Goal: Transaction & Acquisition: Purchase product/service

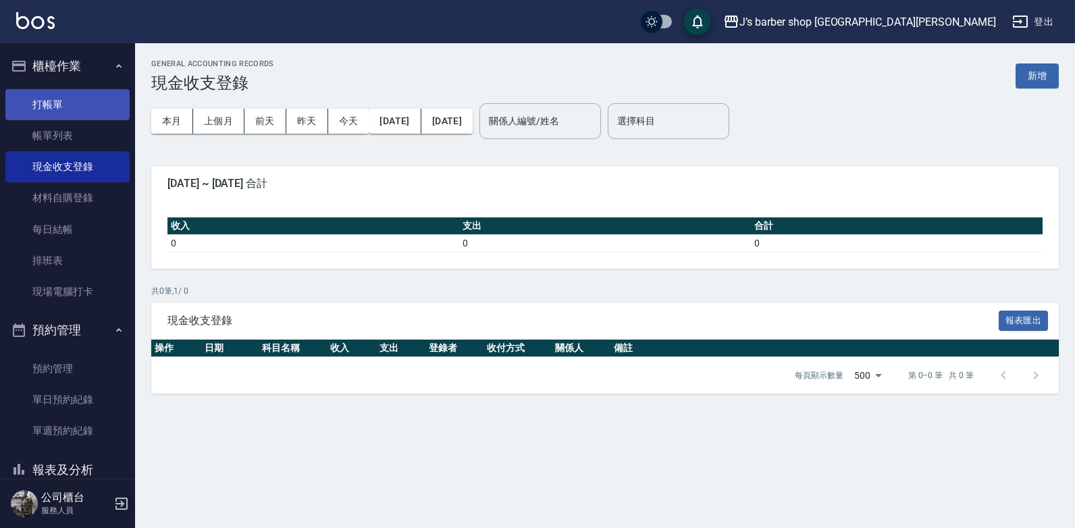
click at [100, 93] on link "打帳單" at bounding box center [67, 104] width 124 height 31
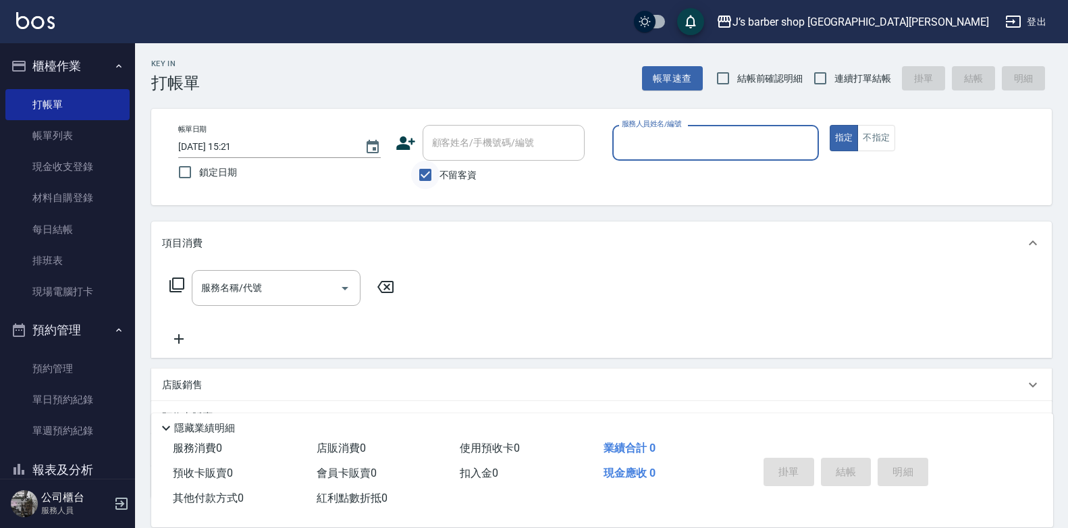
click at [432, 172] on input "不留客資" at bounding box center [425, 175] width 28 height 28
checkbox input "false"
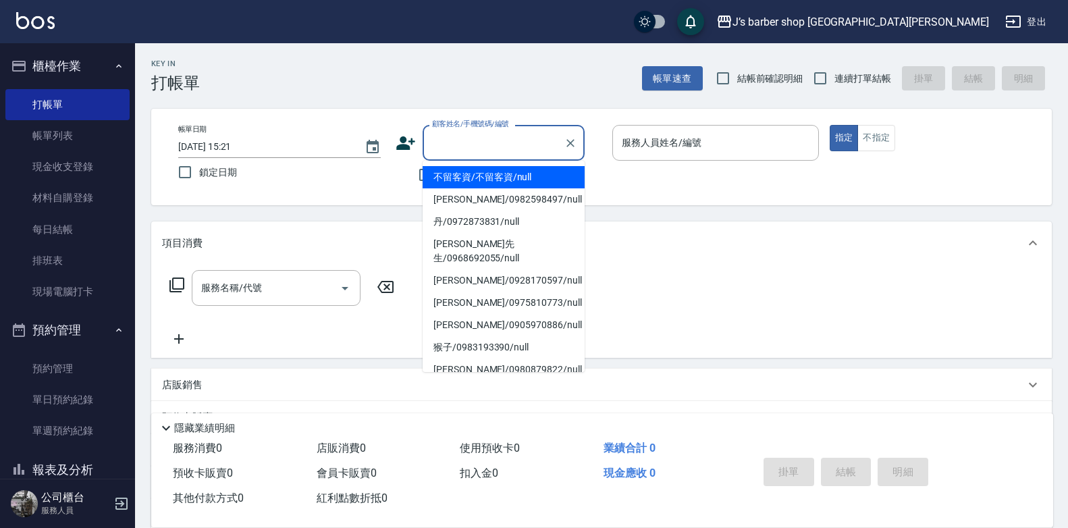
click at [478, 138] on input "顧客姓名/手機號碼/編號" at bounding box center [494, 143] width 130 height 24
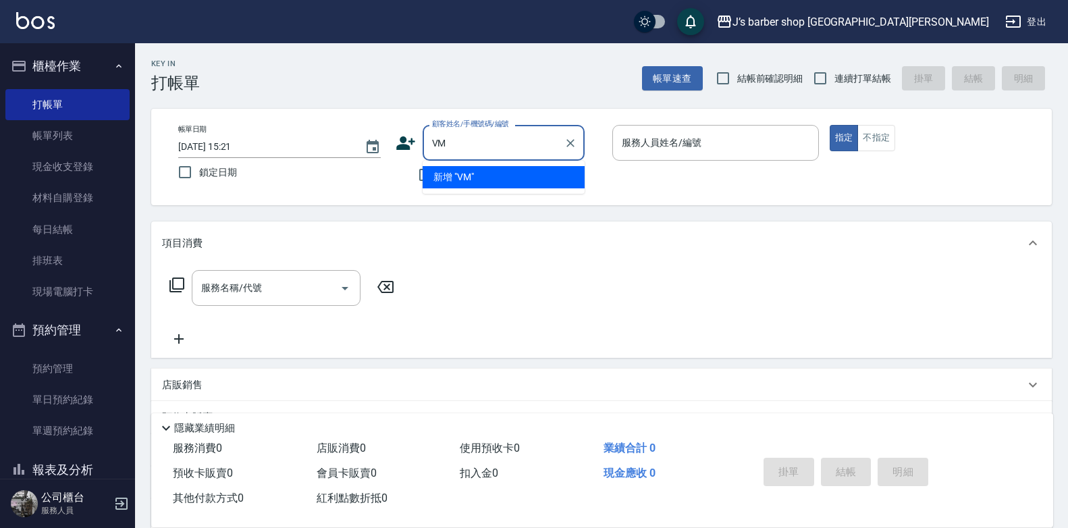
type input "V"
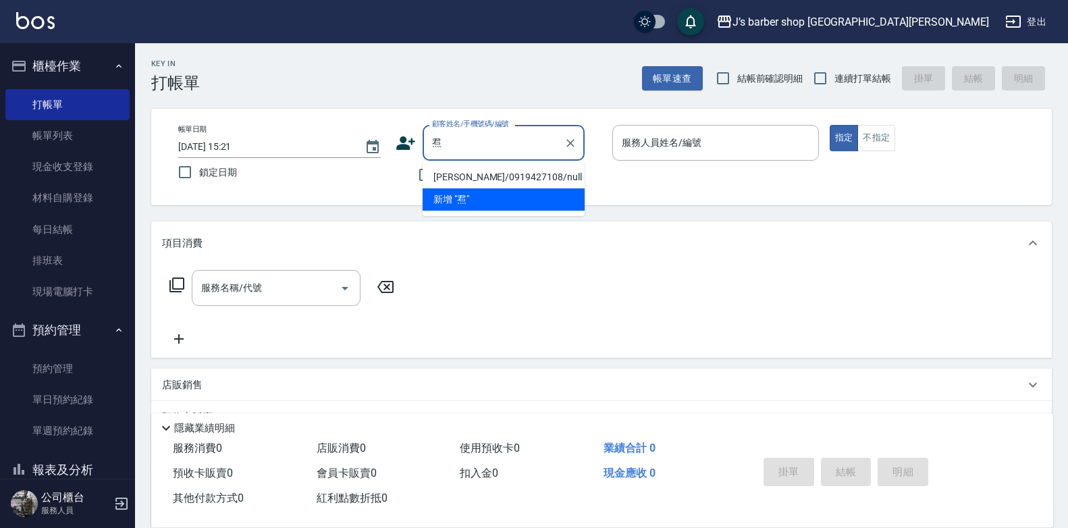
click at [489, 178] on li "[PERSON_NAME]/0919427108/null" at bounding box center [504, 177] width 162 height 22
type input "[PERSON_NAME]/0919427108/null"
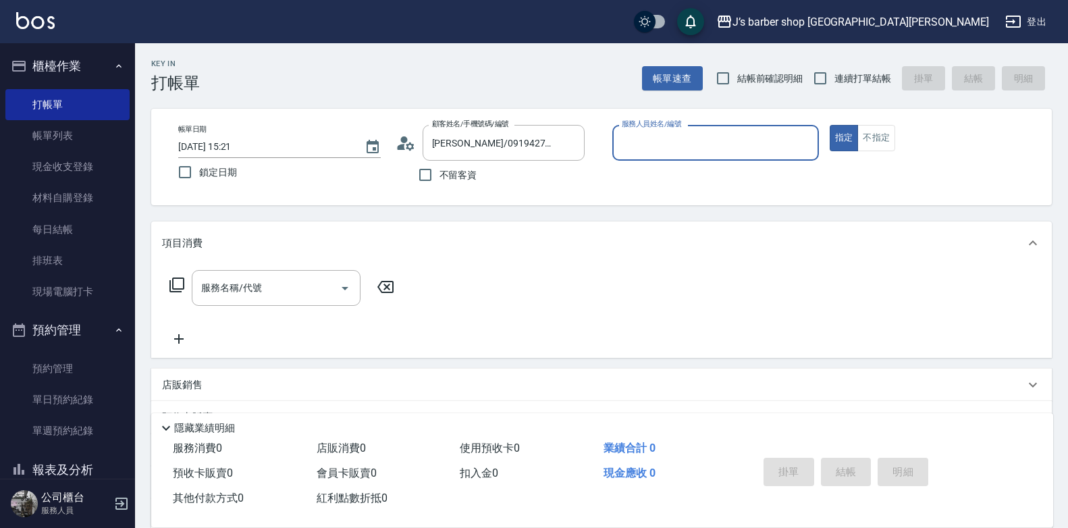
click at [693, 151] on input "服務人員姓名/編號" at bounding box center [716, 143] width 195 height 24
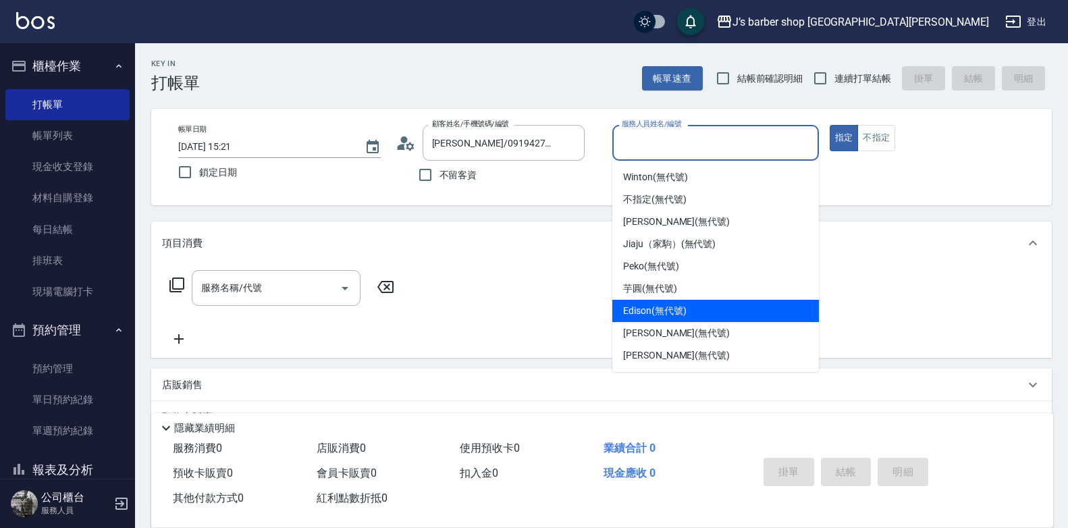
click at [677, 307] on span "Edison (無代號)" at bounding box center [654, 311] width 63 height 14
type input "Edison(無代號)"
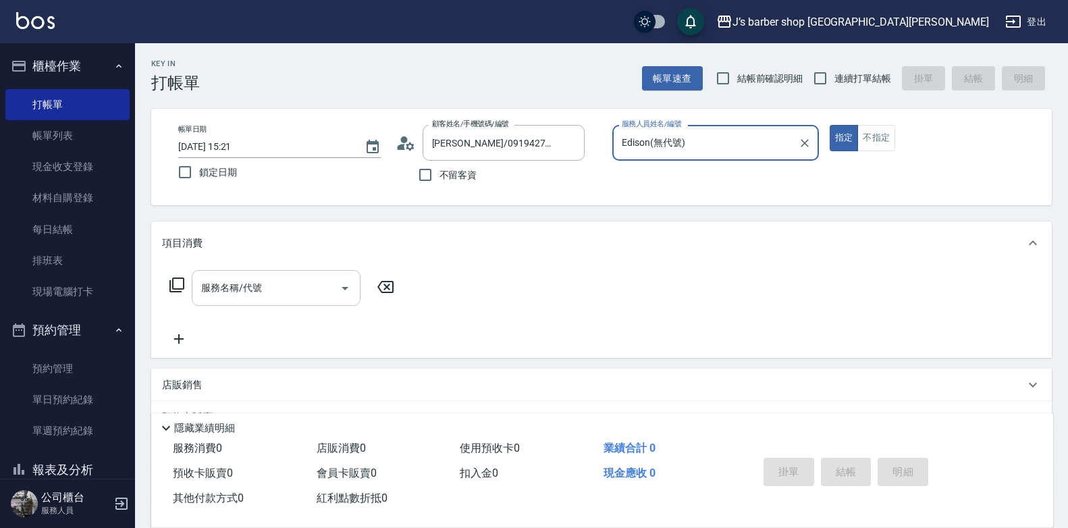
click at [319, 282] on input "服務名稱/代號" at bounding box center [266, 288] width 136 height 24
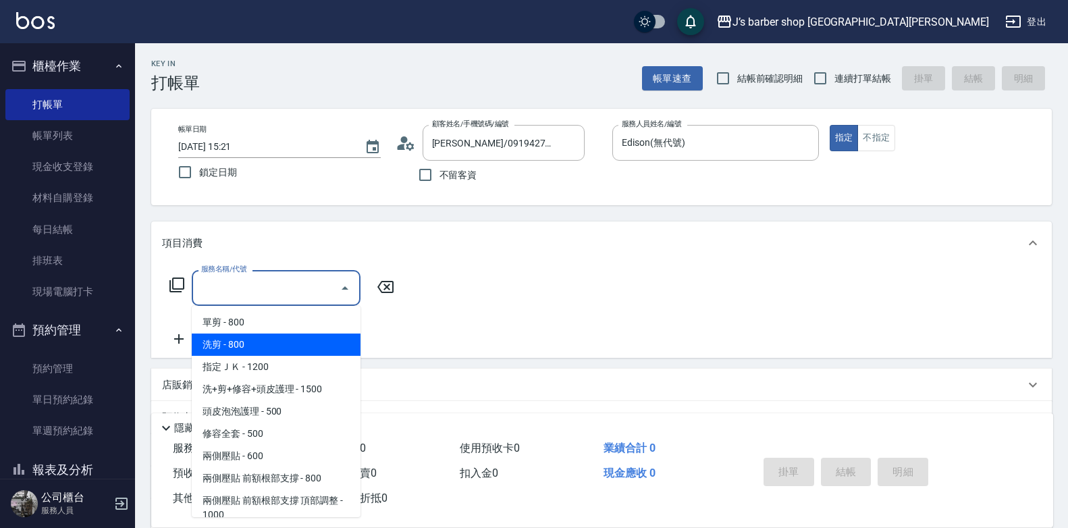
click at [313, 347] on span "洗剪 - 800" at bounding box center [276, 345] width 169 height 22
type input "洗剪(101)"
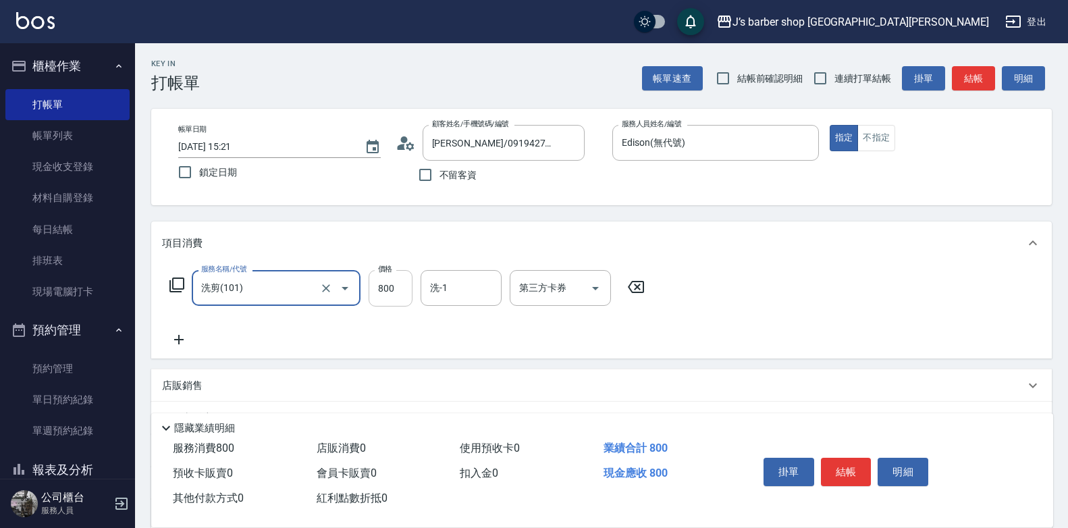
click at [390, 293] on input "800" at bounding box center [391, 288] width 44 height 36
type input "1000"
click at [854, 466] on button "結帳" at bounding box center [846, 472] width 51 height 28
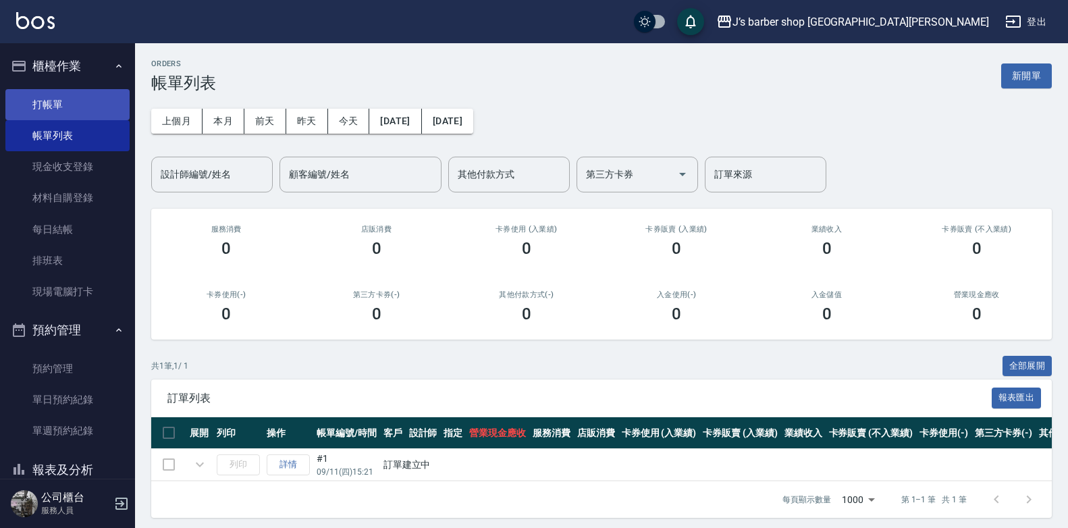
click at [108, 111] on link "打帳單" at bounding box center [67, 104] width 124 height 31
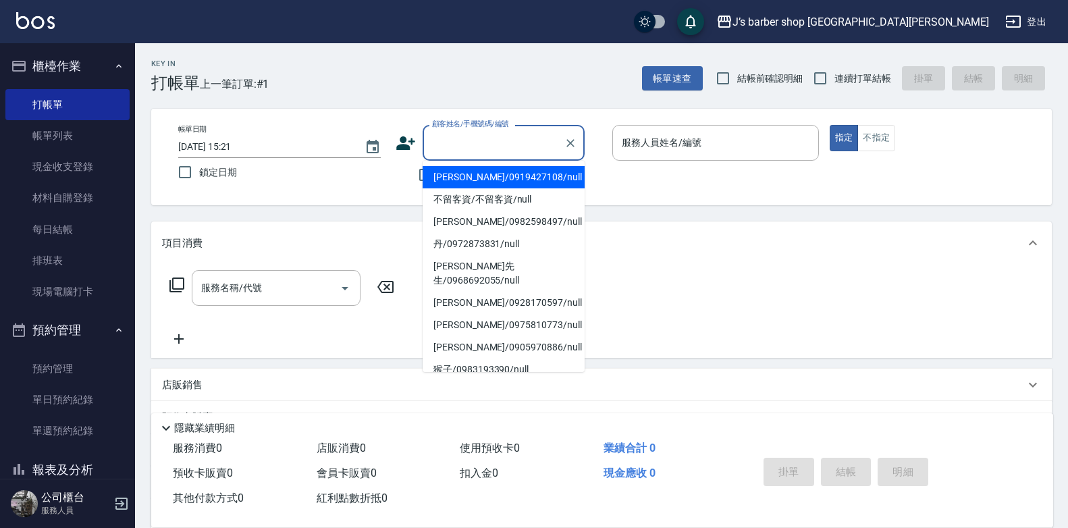
click at [486, 136] on input "顧客姓名/手機號碼/編號" at bounding box center [494, 143] width 130 height 24
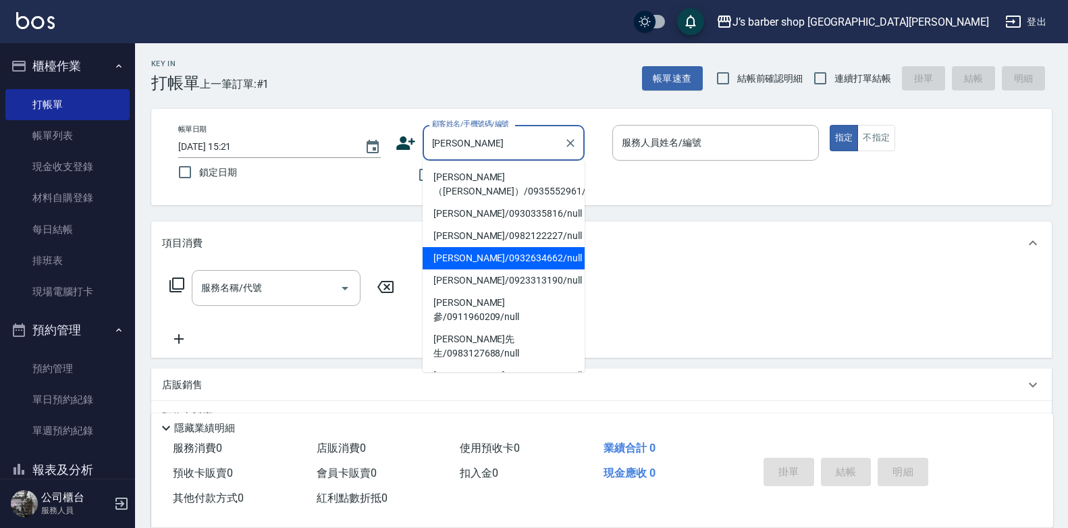
click at [488, 253] on li "[PERSON_NAME]/0932634662/null" at bounding box center [504, 258] width 162 height 22
type input "[PERSON_NAME]/0932634662/null"
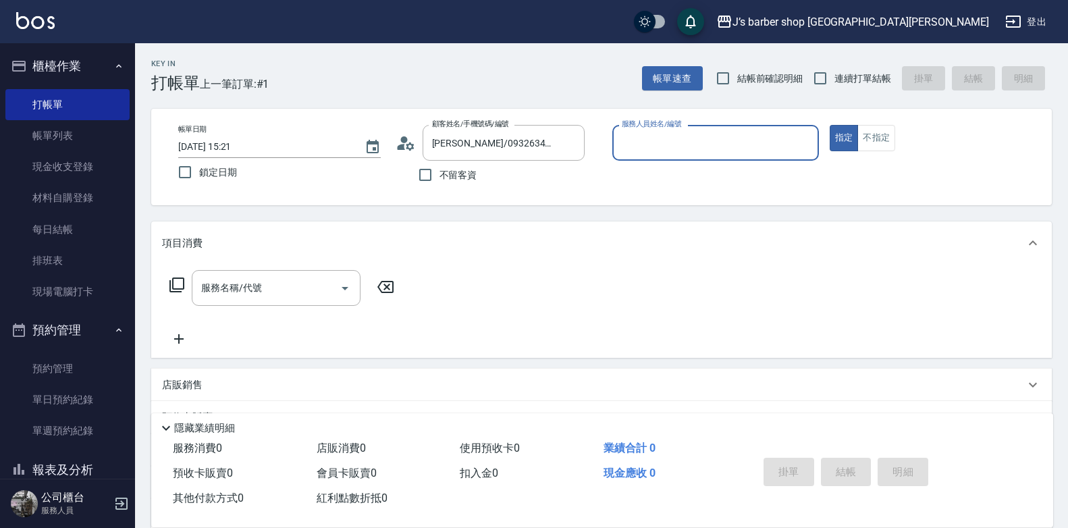
click at [685, 129] on div "服務人員姓名/編號" at bounding box center [716, 143] width 207 height 36
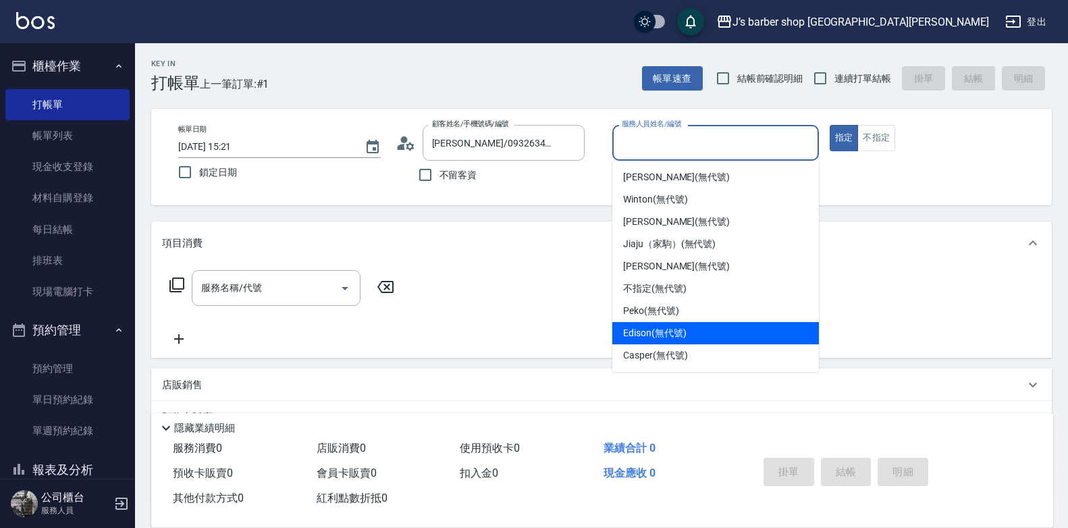
click at [673, 329] on span "Edison (無代號)" at bounding box center [654, 333] width 63 height 14
type input "Edison(無代號)"
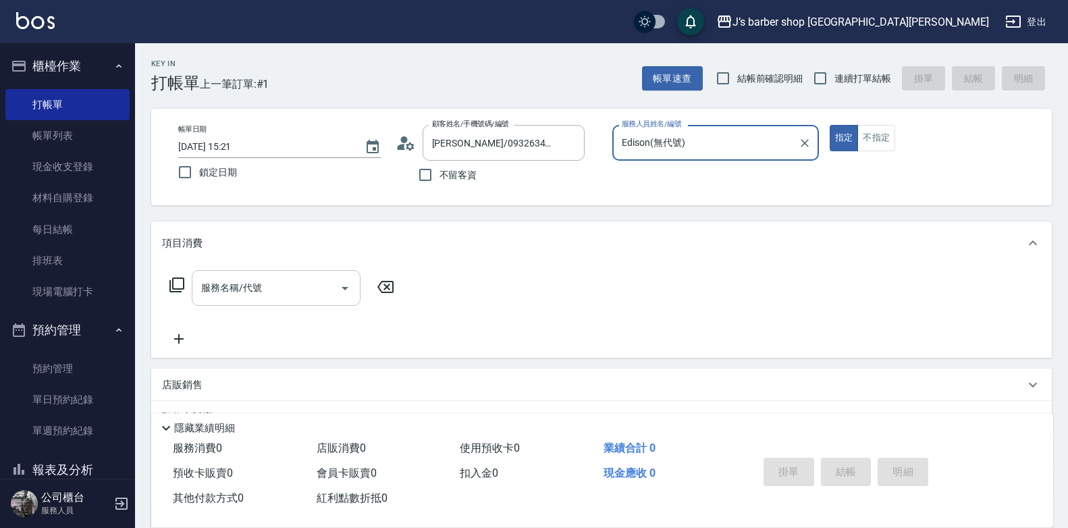
click at [264, 271] on div "服務名稱/代號" at bounding box center [276, 288] width 169 height 36
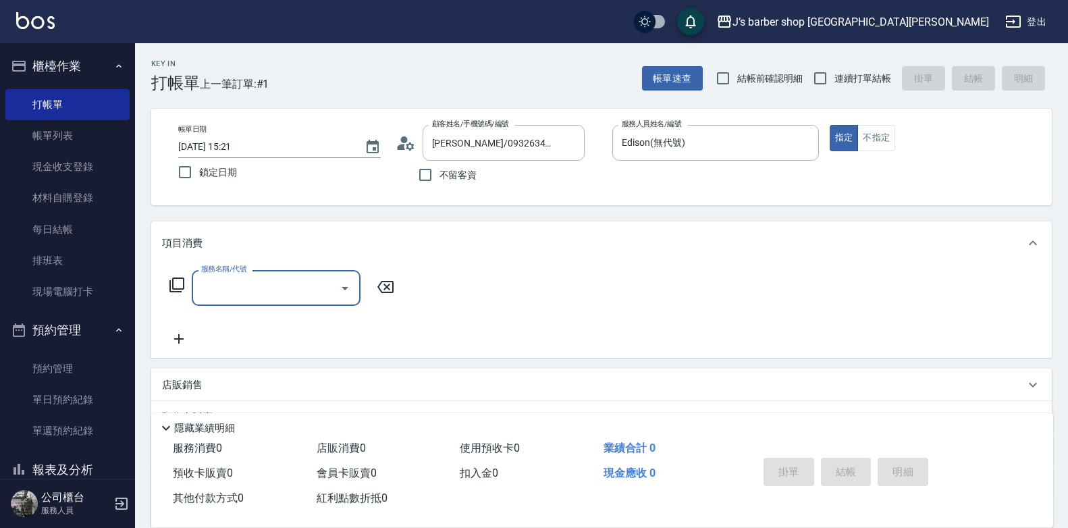
click at [271, 290] on input "服務名稱/代號" at bounding box center [266, 288] width 136 height 24
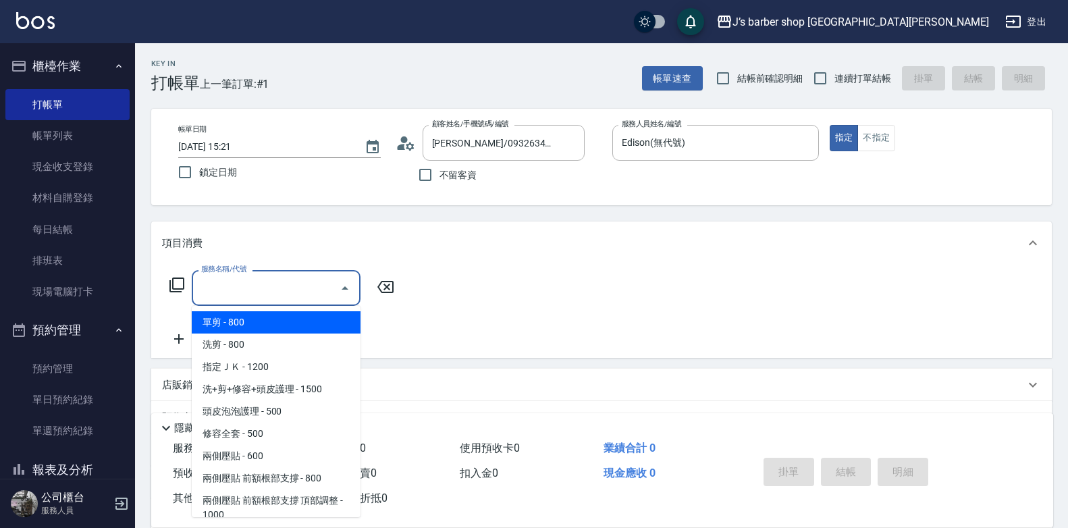
click at [272, 290] on input "服務名稱/代號" at bounding box center [266, 288] width 136 height 24
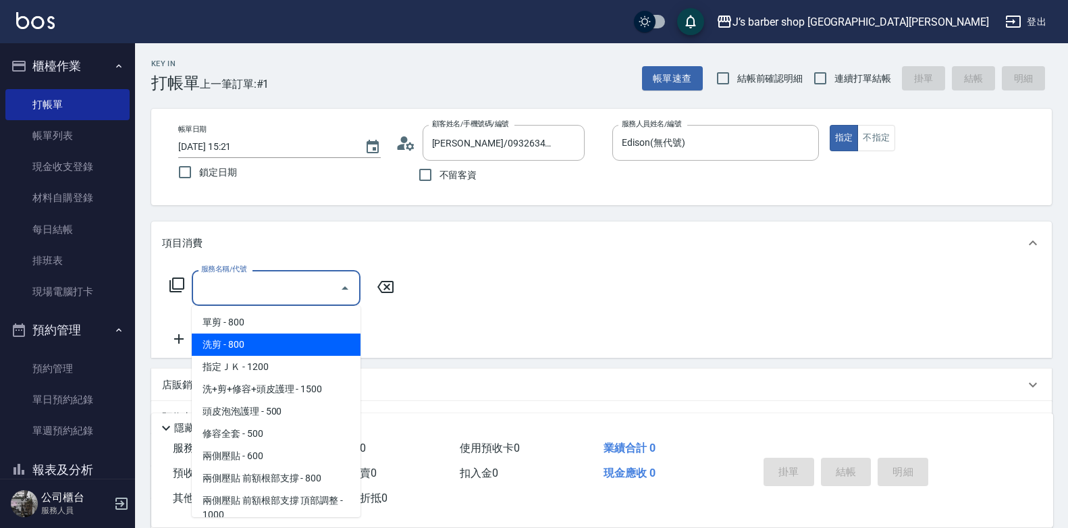
click at [267, 337] on span "洗剪 - 800" at bounding box center [276, 345] width 169 height 22
type input "洗剪(101)"
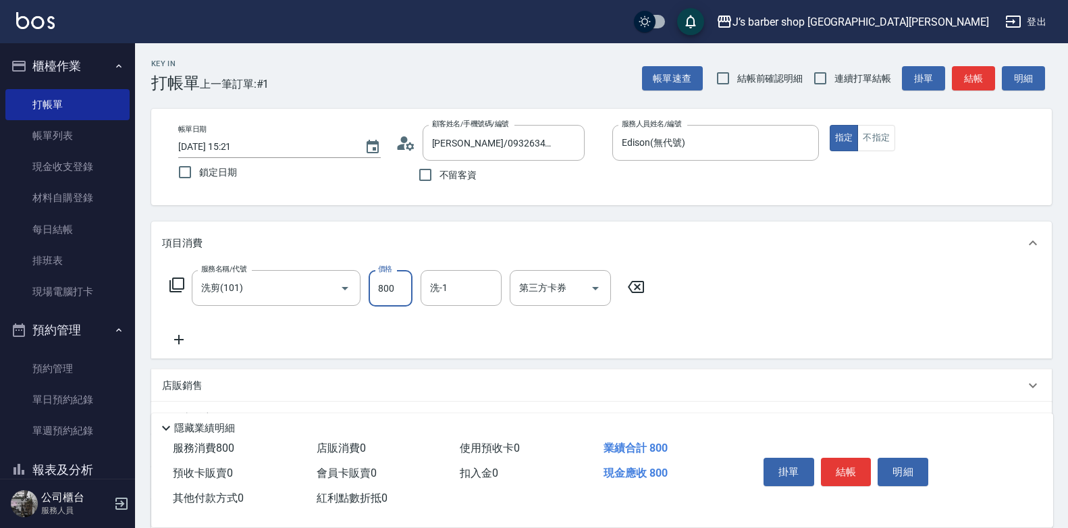
click at [387, 286] on input "800" at bounding box center [391, 288] width 44 height 36
type input "500"
click at [852, 473] on button "結帳" at bounding box center [846, 472] width 51 height 28
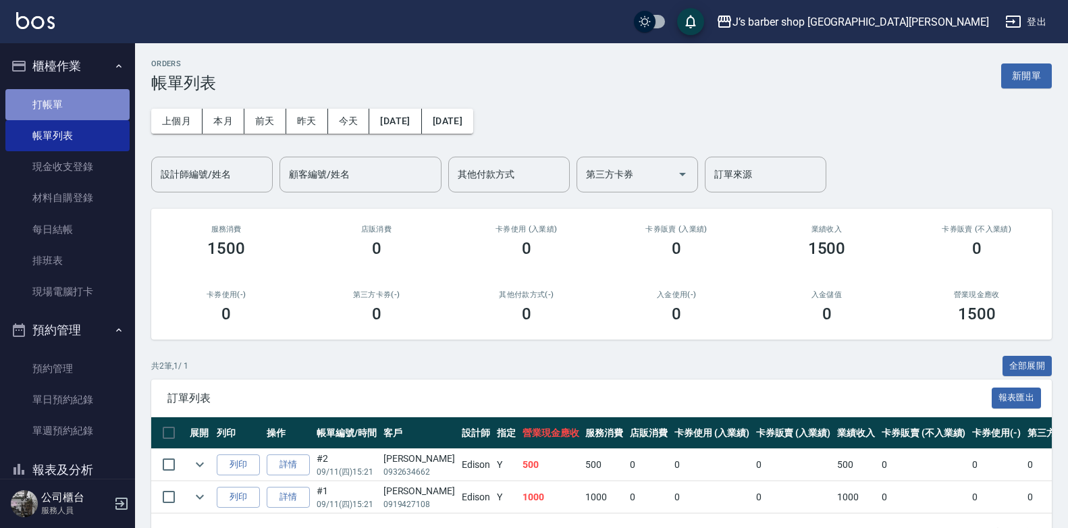
click at [80, 108] on link "打帳單" at bounding box center [67, 104] width 124 height 31
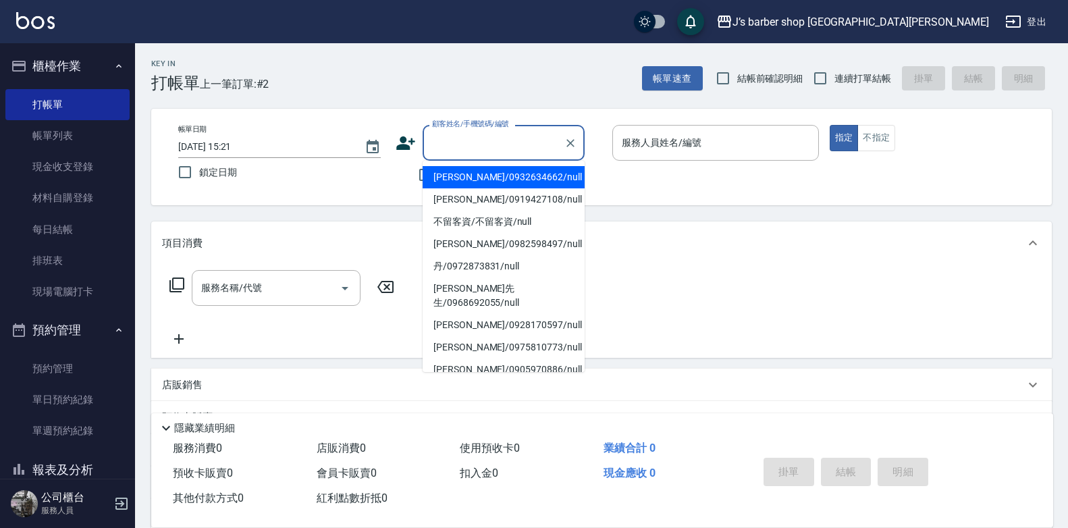
click at [523, 138] on input "顧客姓名/手機號碼/編號" at bounding box center [494, 143] width 130 height 24
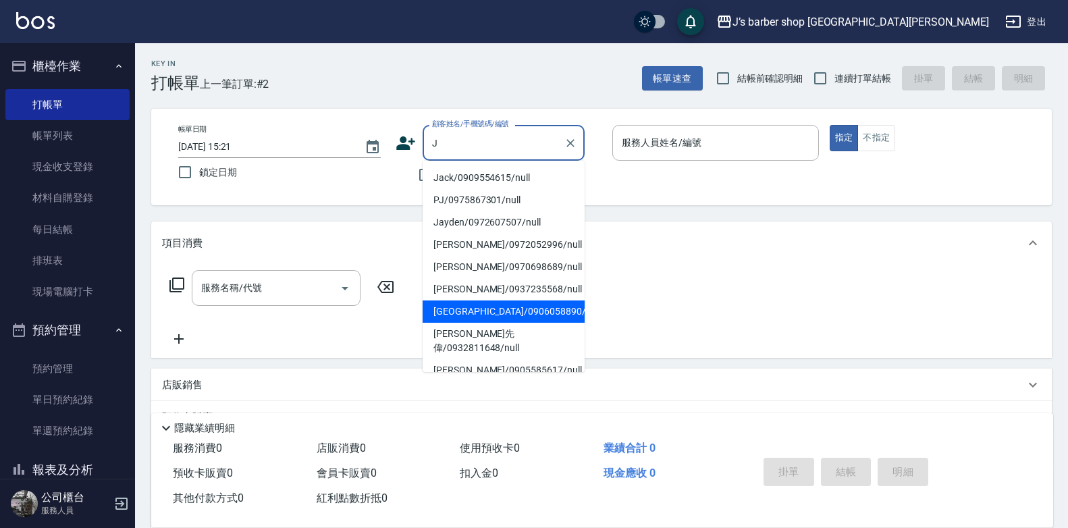
scroll to position [267, 0]
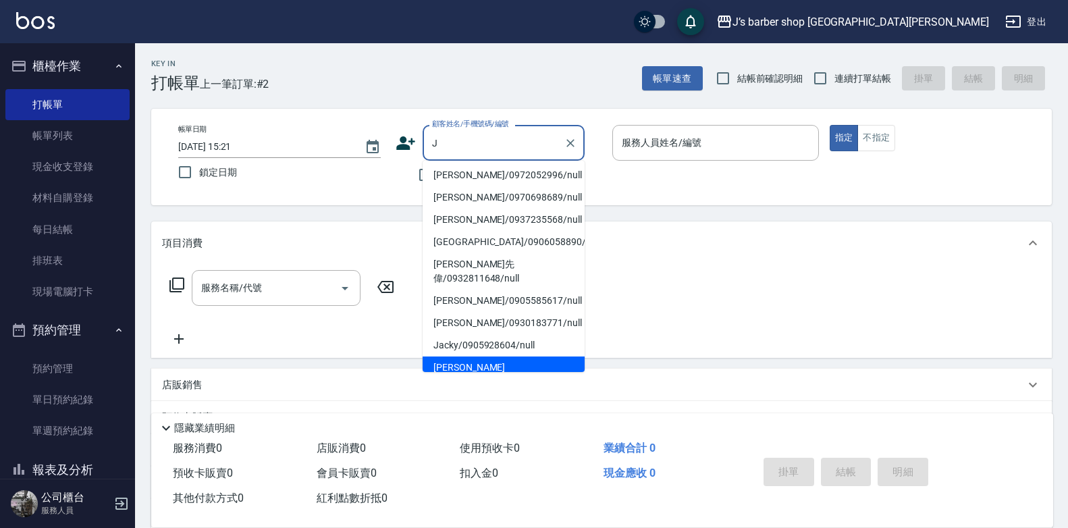
click at [524, 357] on li "[PERSON_NAME] [PERSON_NAME]/0931591081/null" at bounding box center [504, 375] width 162 height 36
type input "[PERSON_NAME] [PERSON_NAME]/0931591081/null"
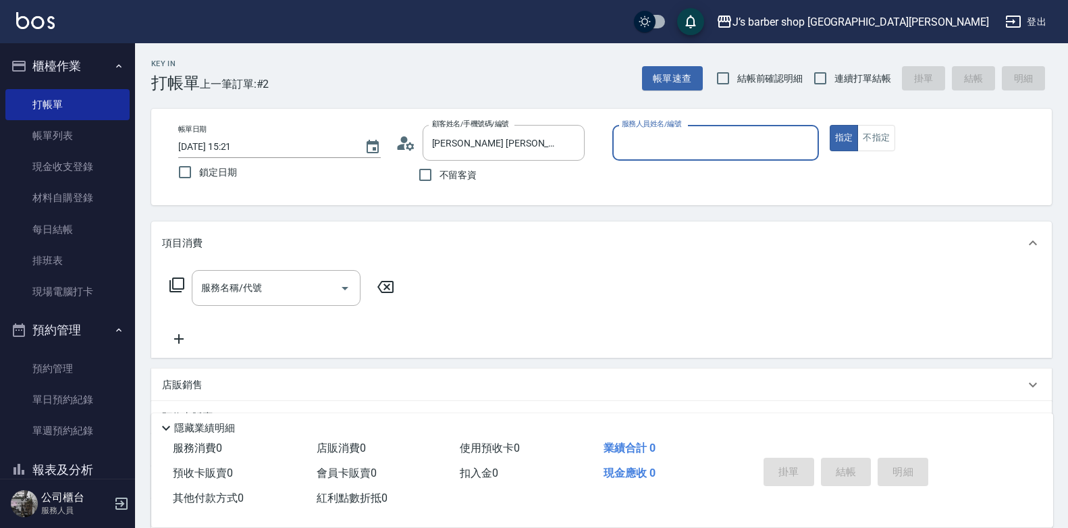
click at [628, 146] on input "服務人員姓名/編號" at bounding box center [716, 143] width 195 height 24
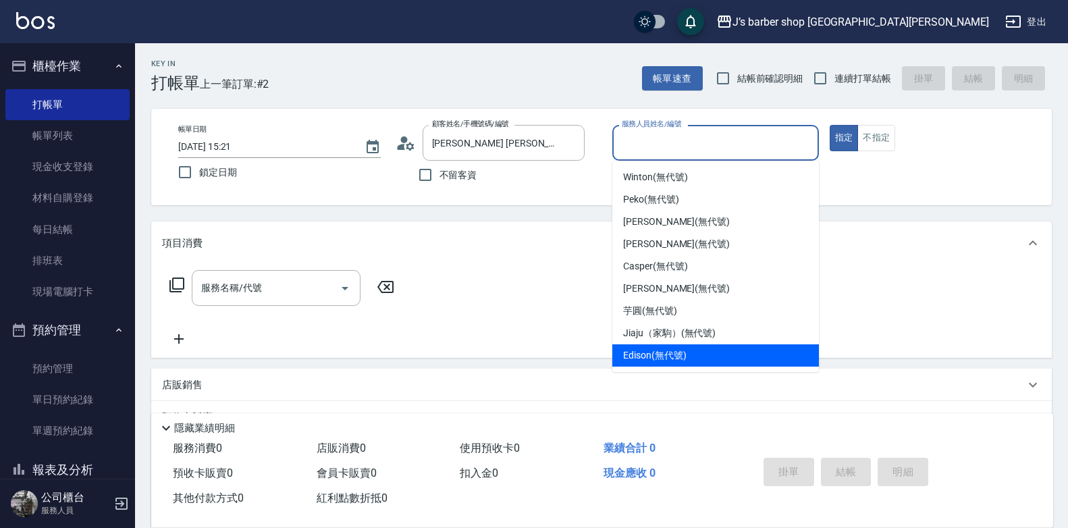
click at [654, 349] on span "Edison (無代號)" at bounding box center [654, 356] width 63 height 14
type input "Edison(無代號)"
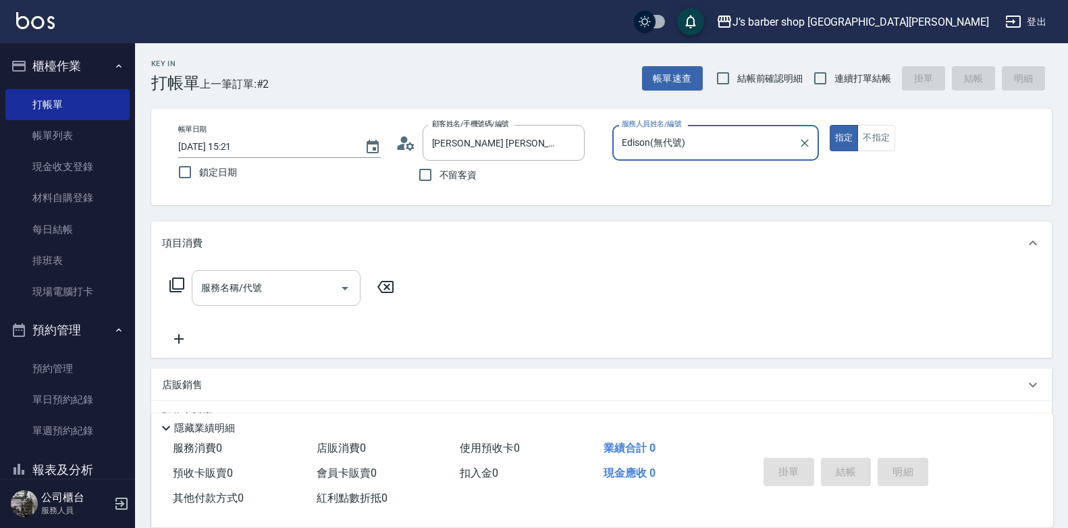
drag, startPoint x: 309, startPoint y: 299, endPoint x: 300, endPoint y: 304, distance: 10.3
click at [308, 299] on input "服務名稱/代號" at bounding box center [266, 288] width 136 height 24
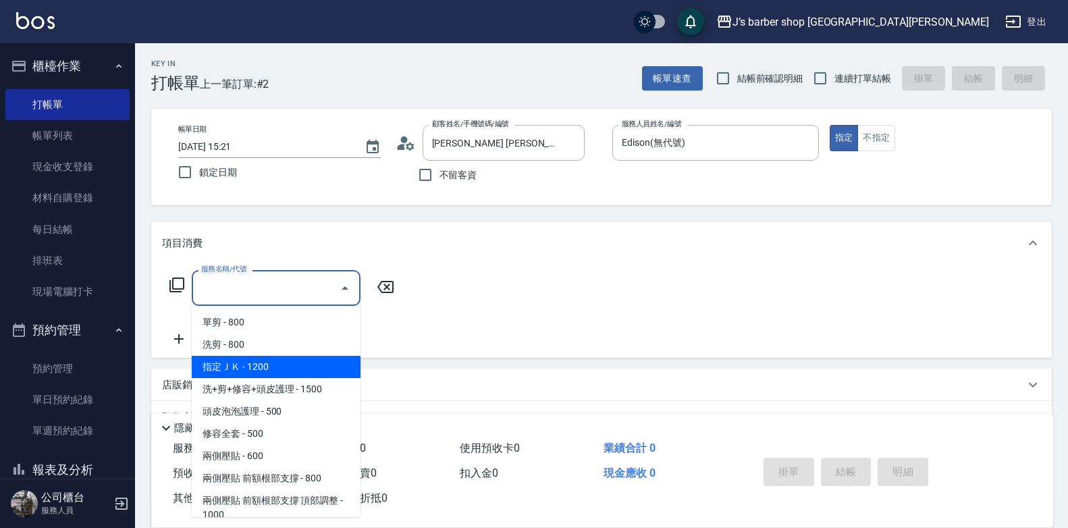
click at [287, 357] on span "指定ＪＫ - 1200" at bounding box center [276, 367] width 169 height 22
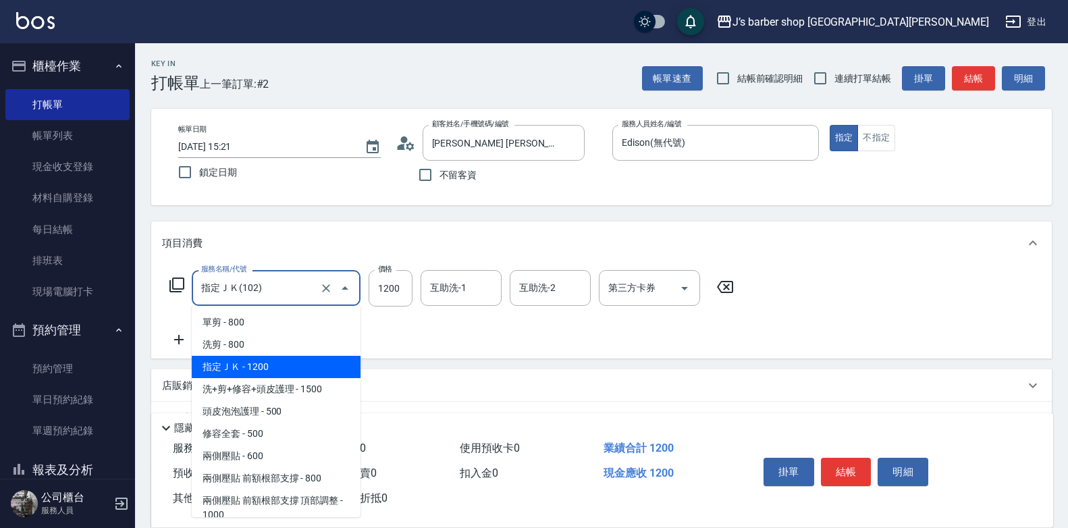
click at [288, 284] on input "指定ＪＫ(102)" at bounding box center [257, 288] width 119 height 24
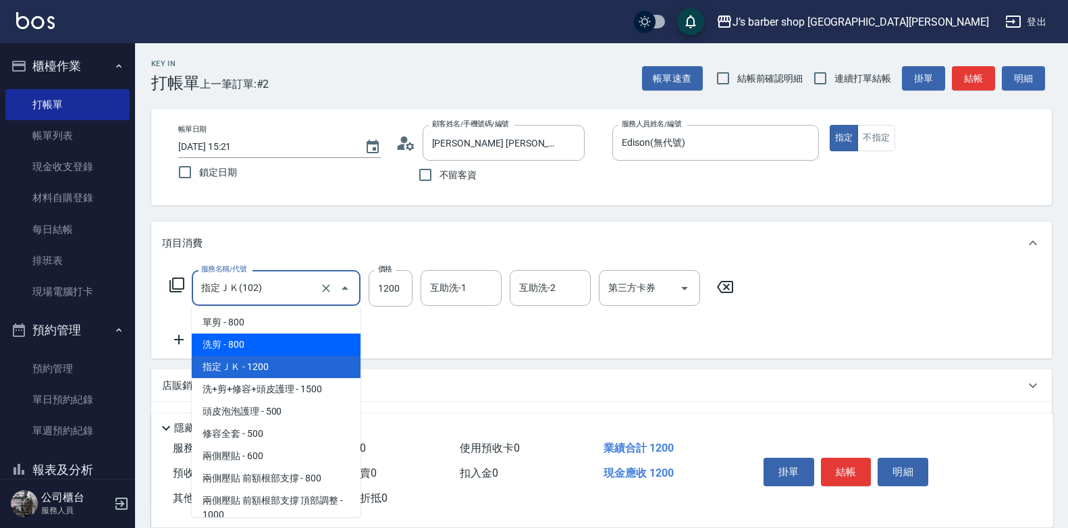
click at [276, 342] on span "洗剪 - 800" at bounding box center [276, 345] width 169 height 22
type input "洗剪(101)"
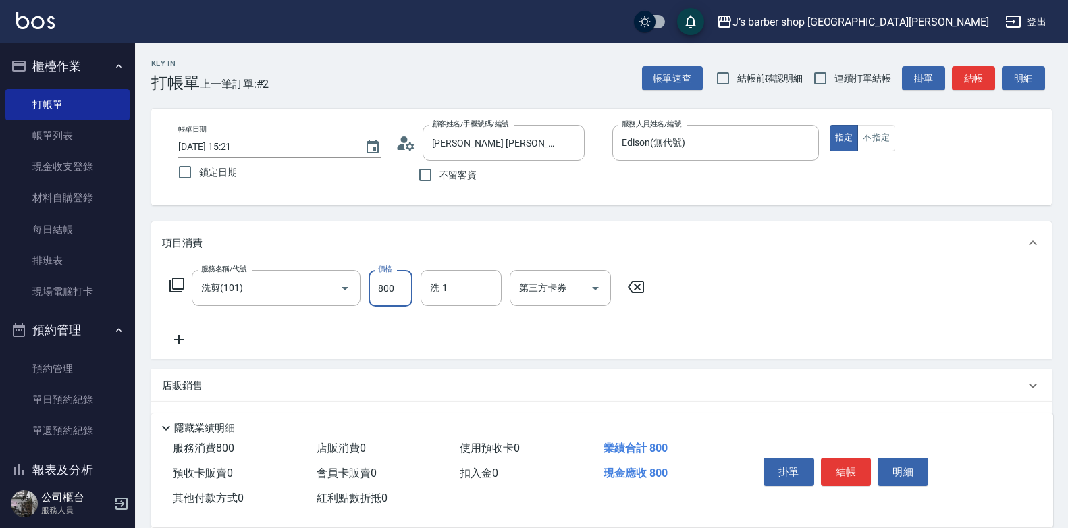
click at [373, 301] on input "800" at bounding box center [391, 288] width 44 height 36
type input "600"
click at [835, 469] on button "結帳" at bounding box center [846, 472] width 51 height 28
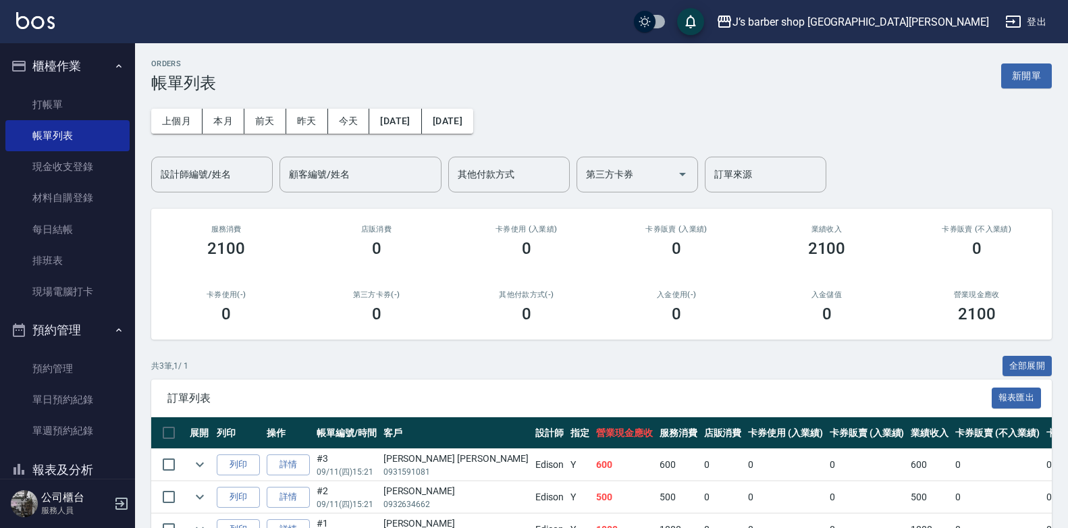
scroll to position [81, 0]
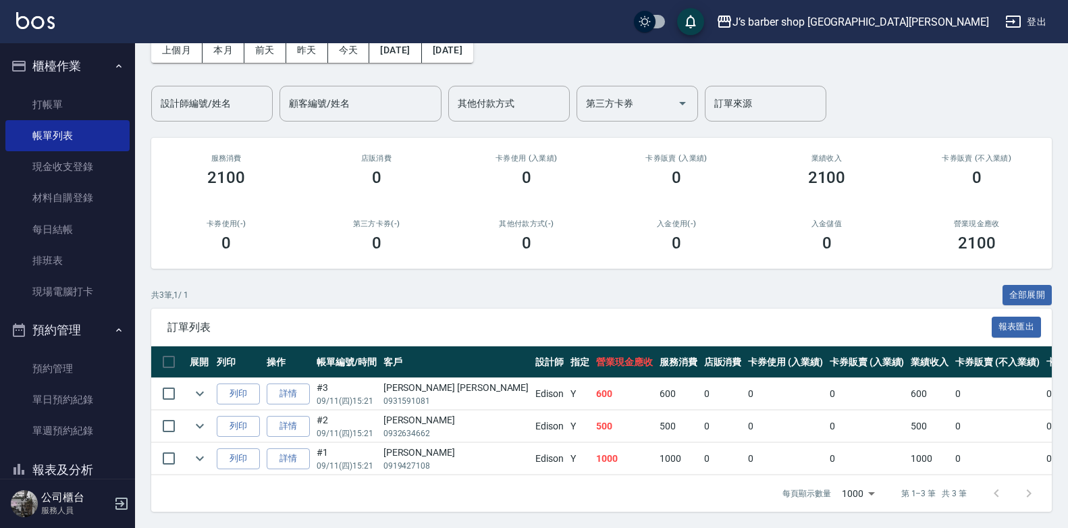
click at [86, 62] on button "櫃檯作業" at bounding box center [67, 66] width 124 height 35
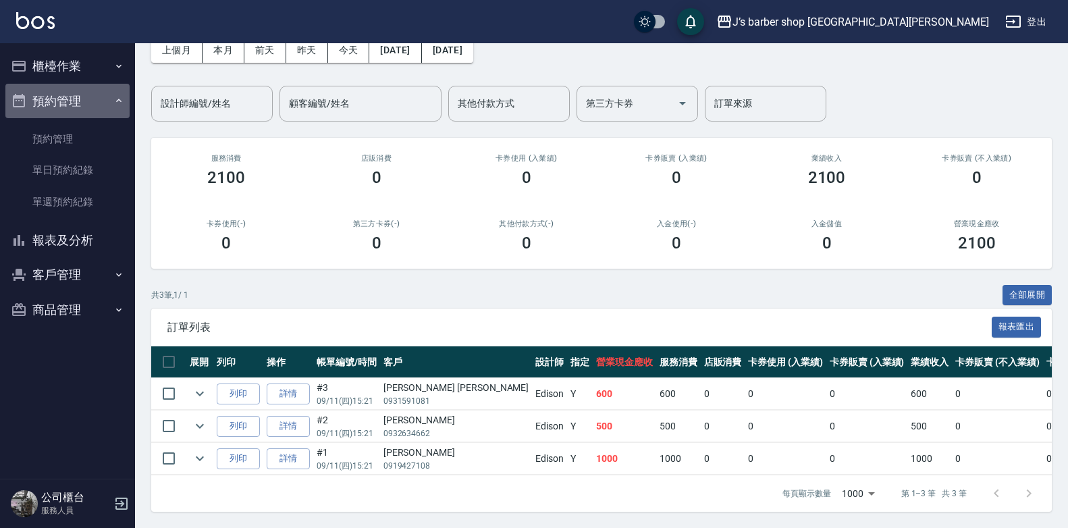
click at [75, 99] on button "預約管理" at bounding box center [67, 101] width 124 height 35
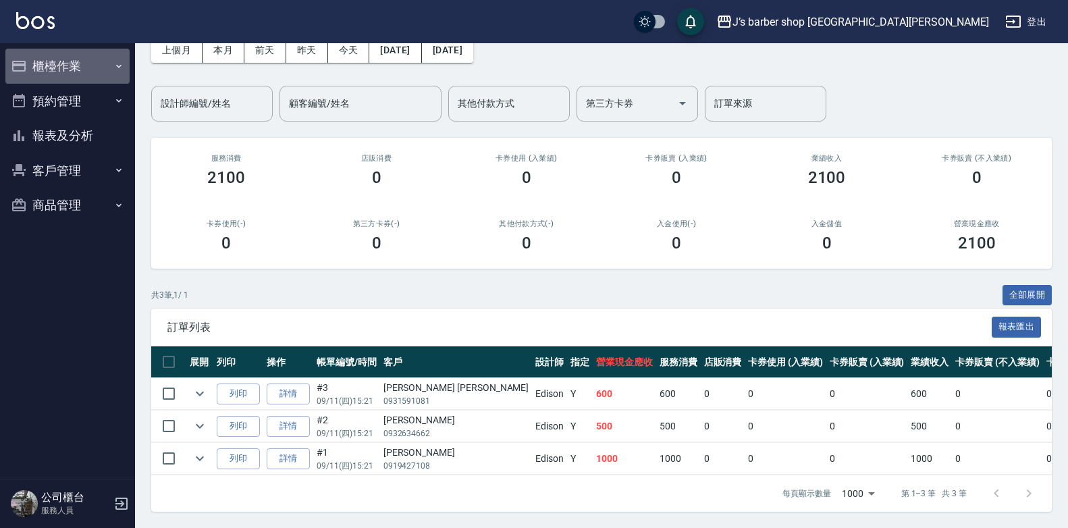
click at [97, 66] on button "櫃檯作業" at bounding box center [67, 66] width 124 height 35
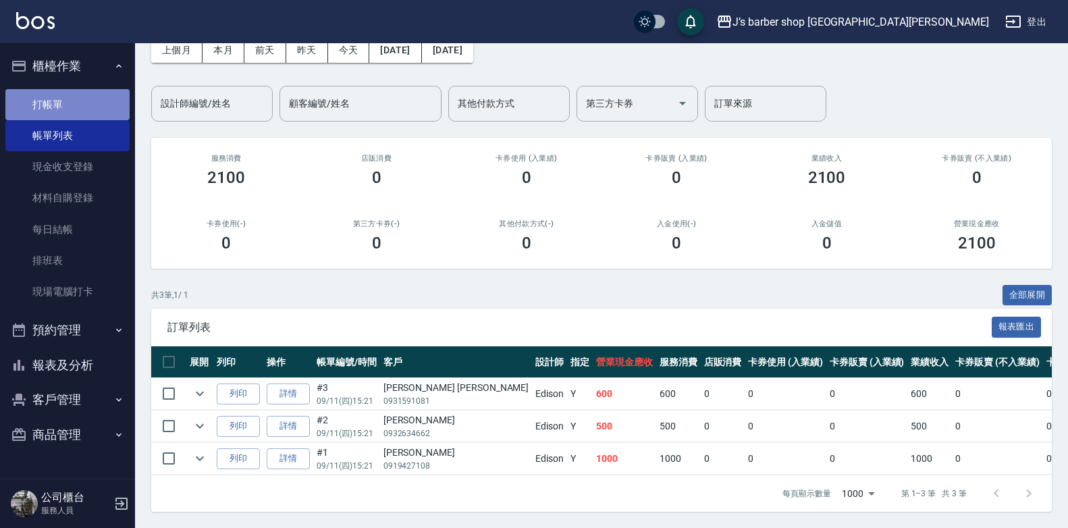
click at [77, 98] on link "打帳單" at bounding box center [67, 104] width 124 height 31
